Goal: Transaction & Acquisition: Purchase product/service

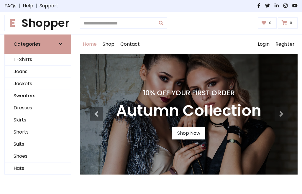
click at [151, 97] on h4 "10% Off Your First Order" at bounding box center [188, 93] width 145 height 8
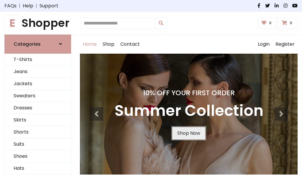
click at [188, 133] on link "Shop Now" at bounding box center [188, 133] width 33 height 12
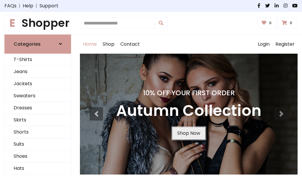
click at [188, 133] on link "Shop Now" at bounding box center [188, 133] width 33 height 12
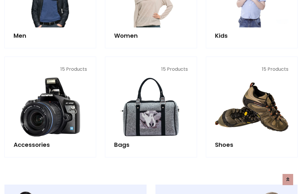
scroll to position [588, 0]
